Goal: Task Accomplishment & Management: Use online tool/utility

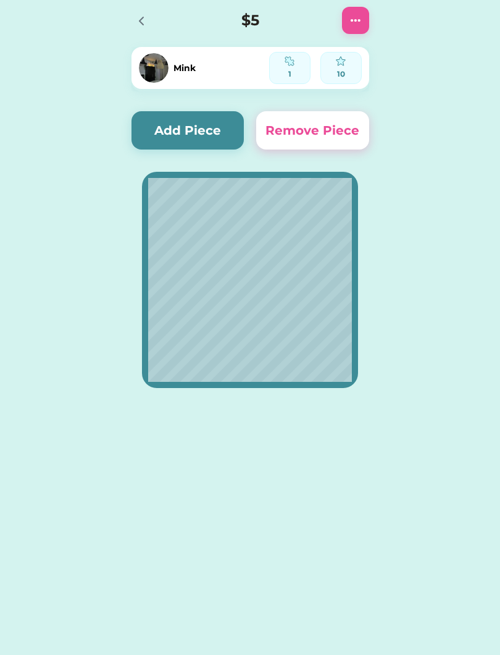
click at [171, 132] on button "Add Piece" at bounding box center [188, 130] width 113 height 38
click at [216, 129] on button "Add Piece" at bounding box center [188, 130] width 113 height 38
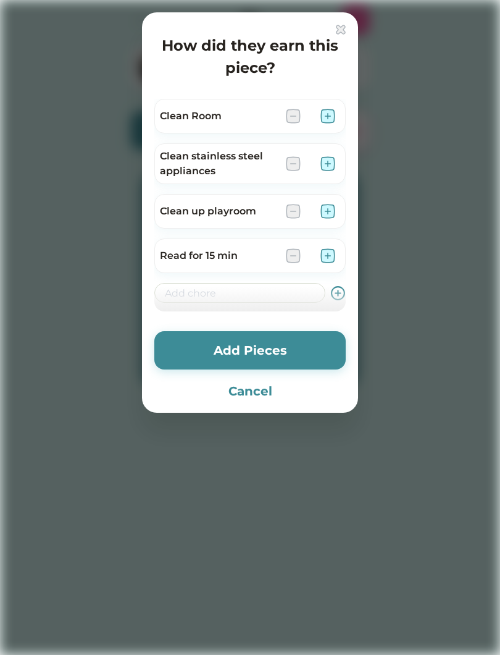
click at [328, 110] on img at bounding box center [328, 116] width 15 height 15
click at [315, 355] on button "Add Pieces" at bounding box center [249, 350] width 191 height 38
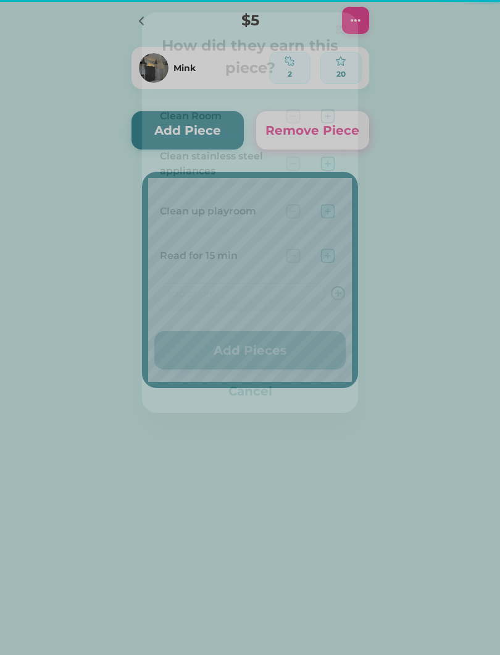
click at [309, 353] on button "Add Pieces" at bounding box center [249, 350] width 191 height 38
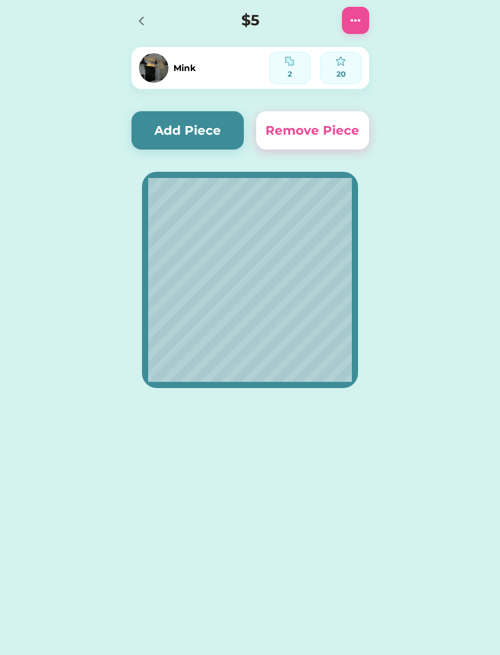
click at [210, 131] on button "Add Piece" at bounding box center [188, 130] width 113 height 38
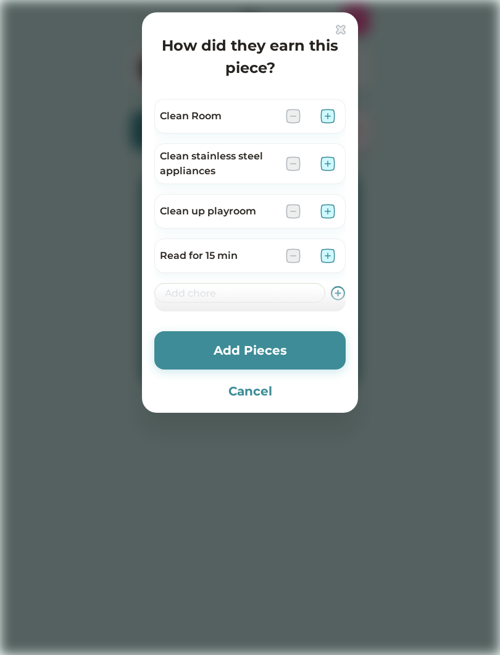
click at [277, 395] on button "Cancel" at bounding box center [249, 391] width 191 height 19
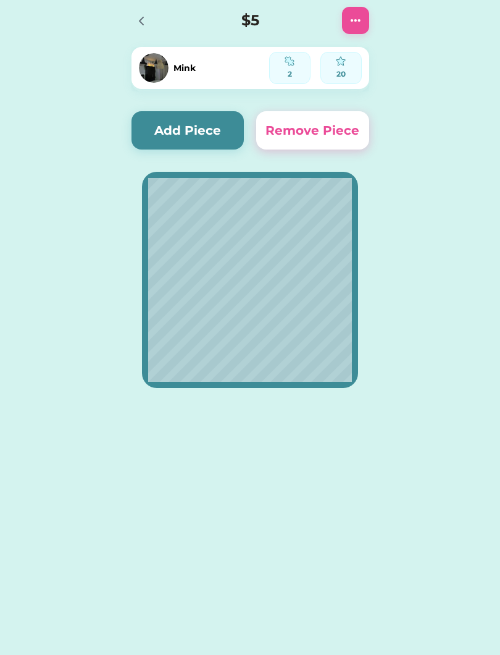
click at [337, 64] on img at bounding box center [341, 61] width 10 height 10
click at [294, 59] on img at bounding box center [290, 61] width 10 height 10
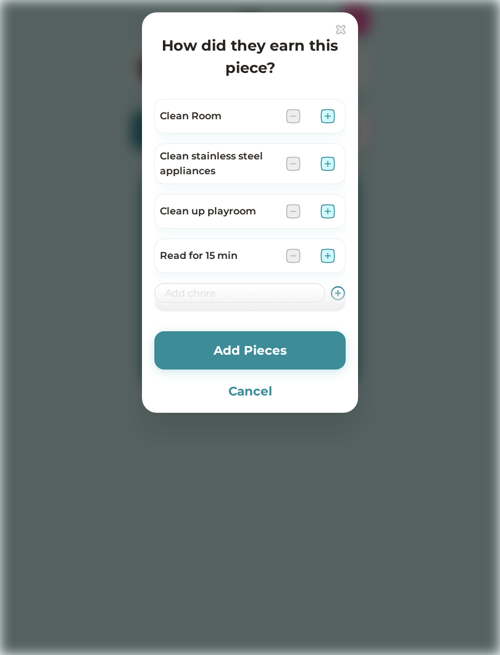
click at [259, 391] on button "Cancel" at bounding box center [249, 391] width 191 height 19
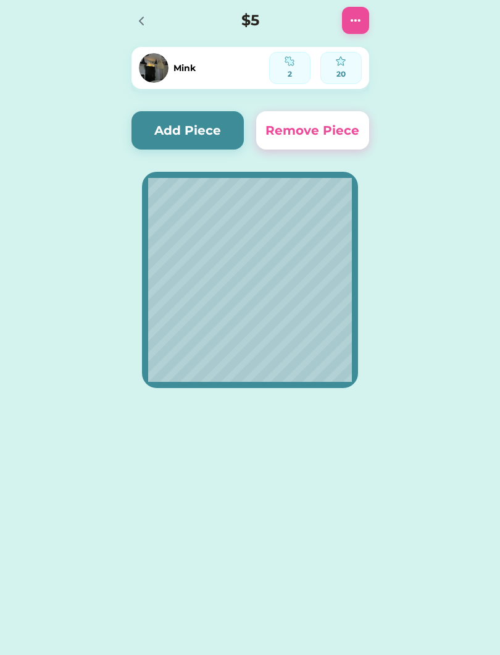
click at [154, 20] on div at bounding box center [145, 20] width 27 height 27
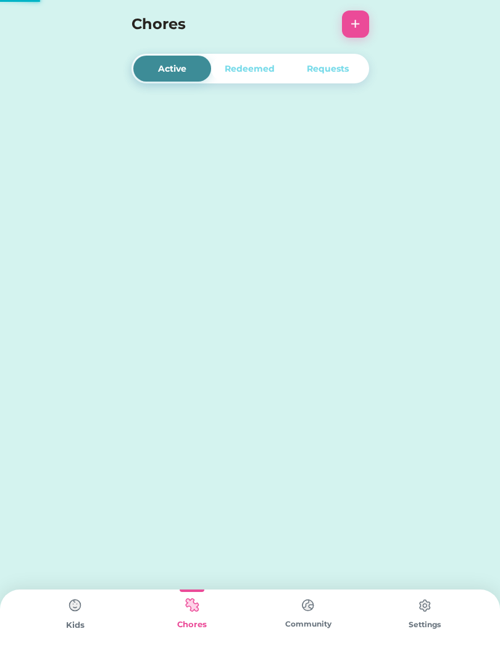
click at [145, 19] on h4 "Chores" at bounding box center [234, 24] width 204 height 22
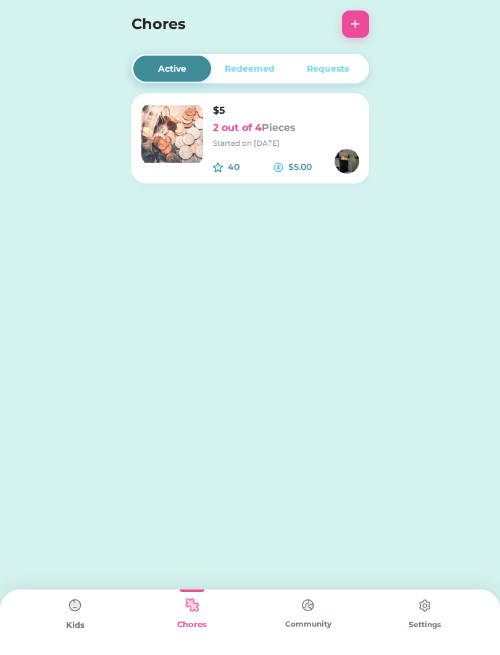
click at [258, 58] on div "Redeemed" at bounding box center [250, 69] width 78 height 26
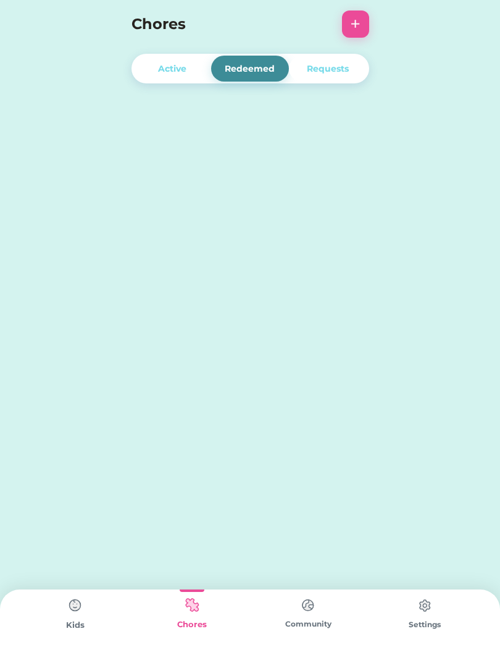
click at [267, 67] on div "Redeemed" at bounding box center [250, 68] width 50 height 13
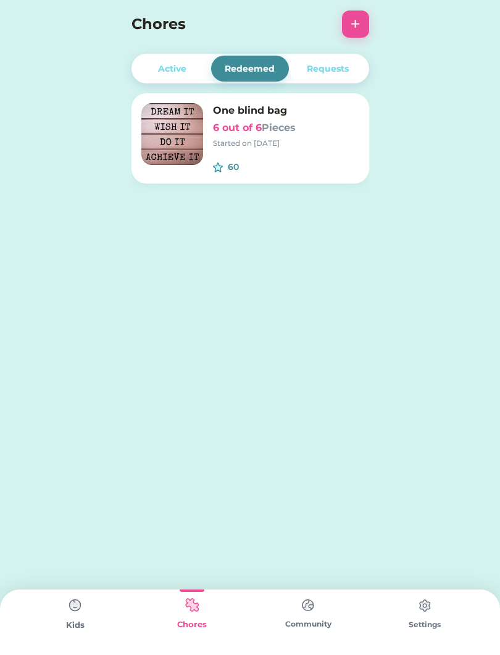
click at [337, 67] on div "Requests" at bounding box center [328, 68] width 42 height 13
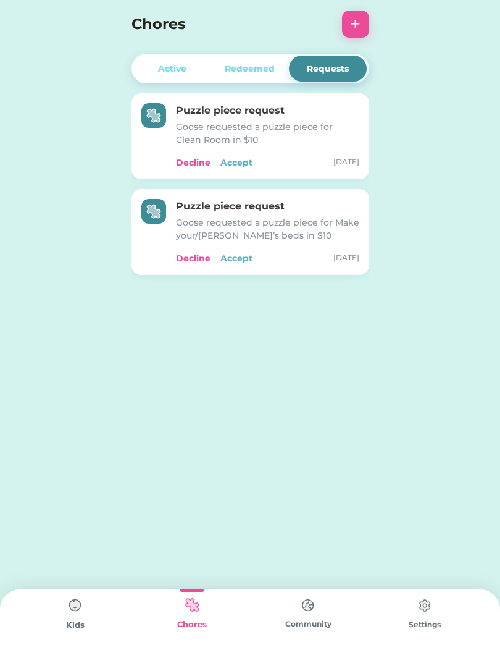
click at [267, 62] on div "Redeemed" at bounding box center [250, 68] width 50 height 13
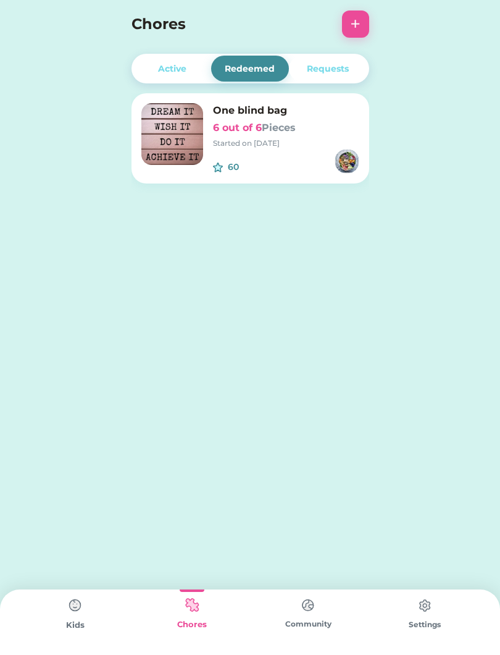
click at [181, 122] on img at bounding box center [172, 134] width 62 height 62
click at [198, 61] on div "Active" at bounding box center [172, 69] width 78 height 26
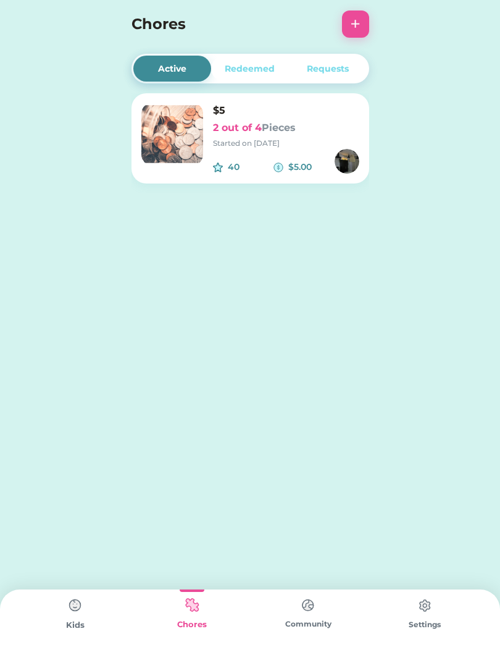
click at [199, 57] on div "Active" at bounding box center [172, 69] width 78 height 26
click at [333, 129] on h6 "2 out of 4 Pieces" at bounding box center [286, 127] width 146 height 15
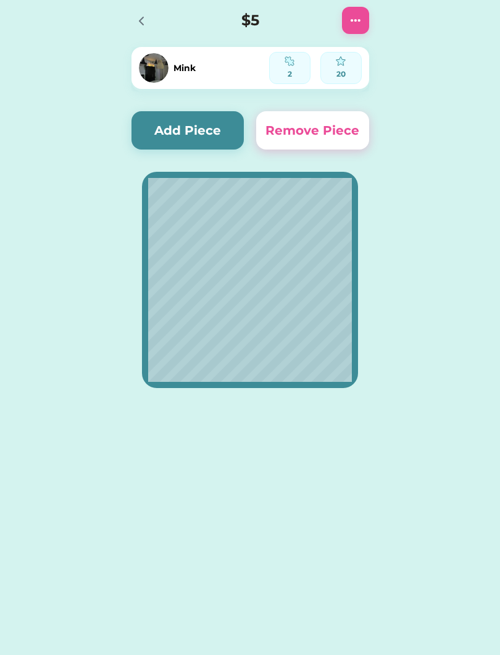
click at [203, 133] on button "Add Piece" at bounding box center [188, 130] width 113 height 38
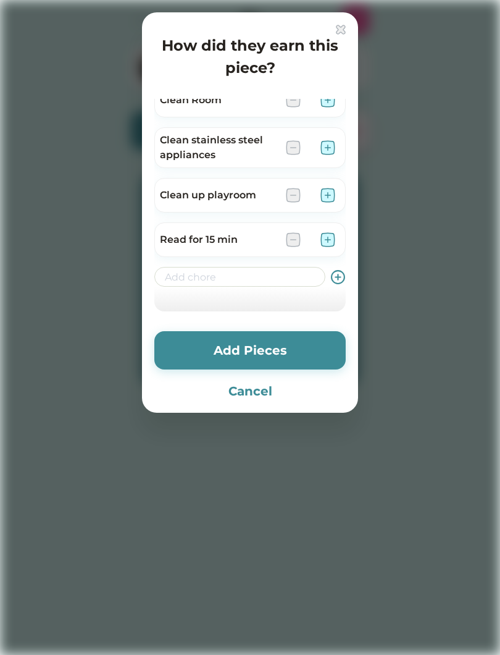
scroll to position [16, 0]
click at [10, 613] on div at bounding box center [250, 327] width 500 height 655
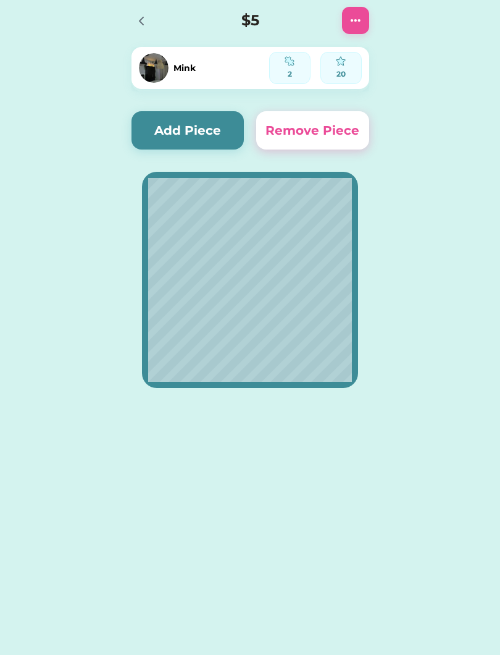
click at [225, 127] on button "Add Piece" at bounding box center [188, 130] width 113 height 38
